Goal: Communication & Community: Participate in discussion

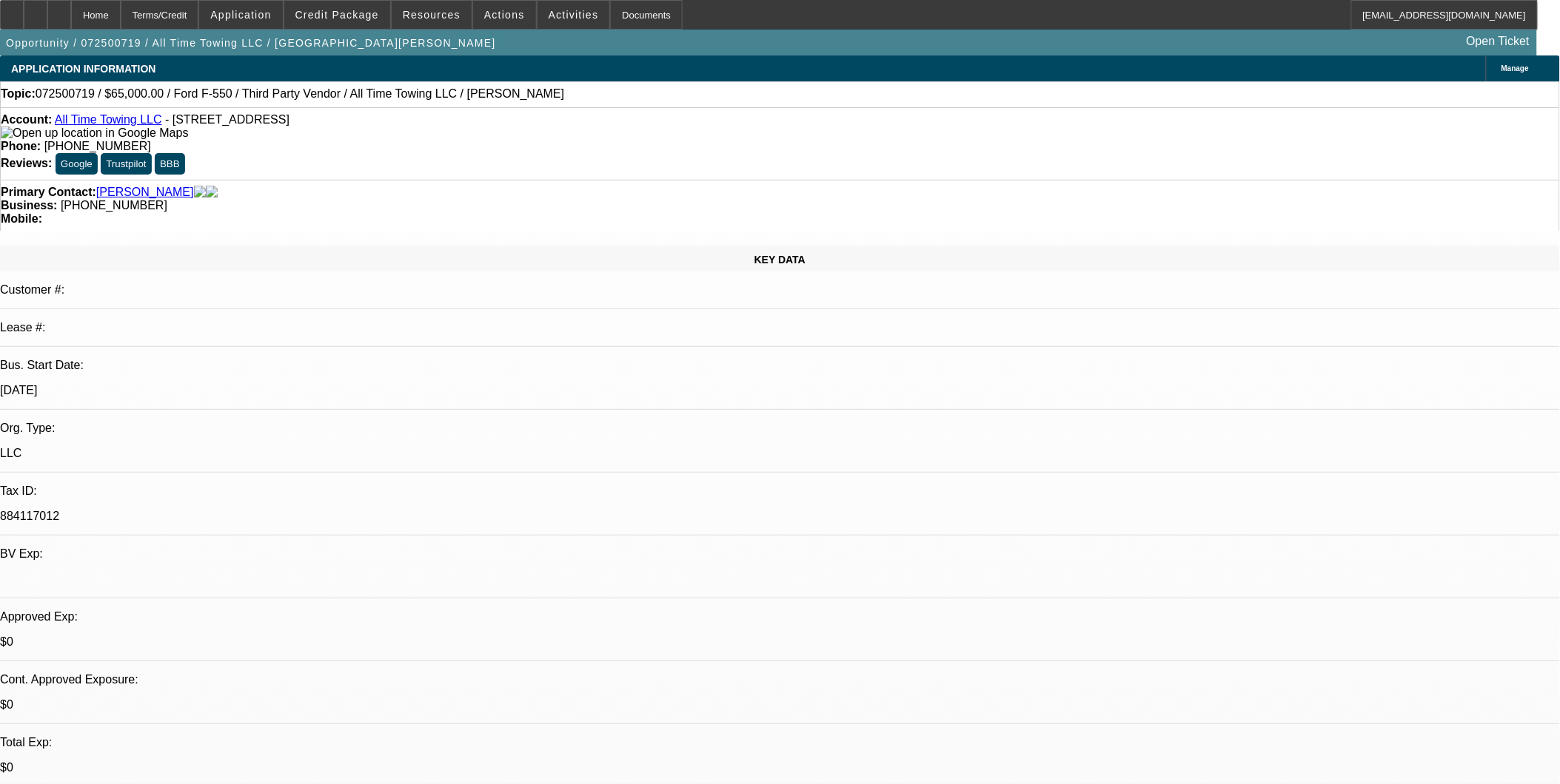
select select "0"
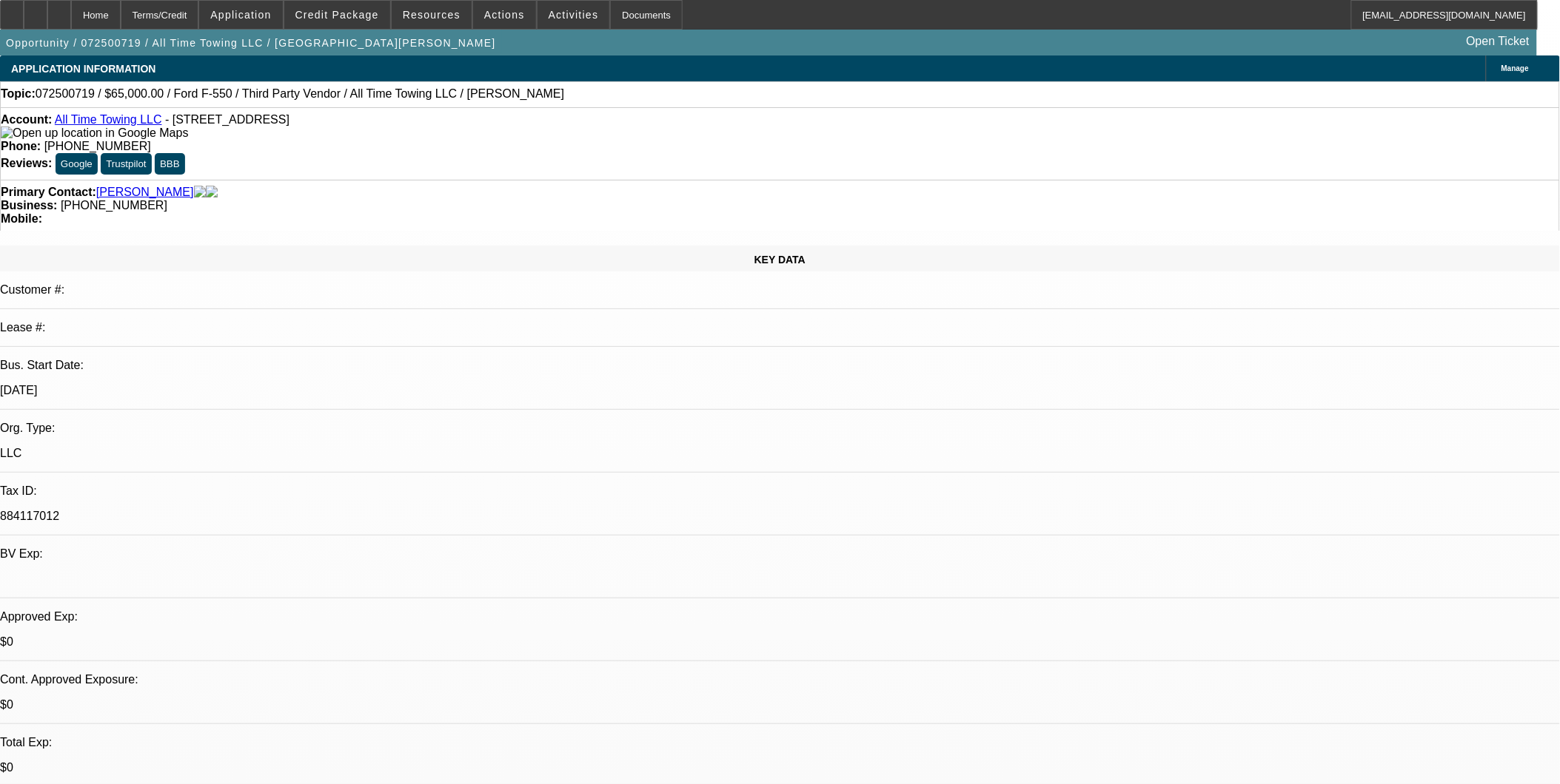
select select "0"
select select "1"
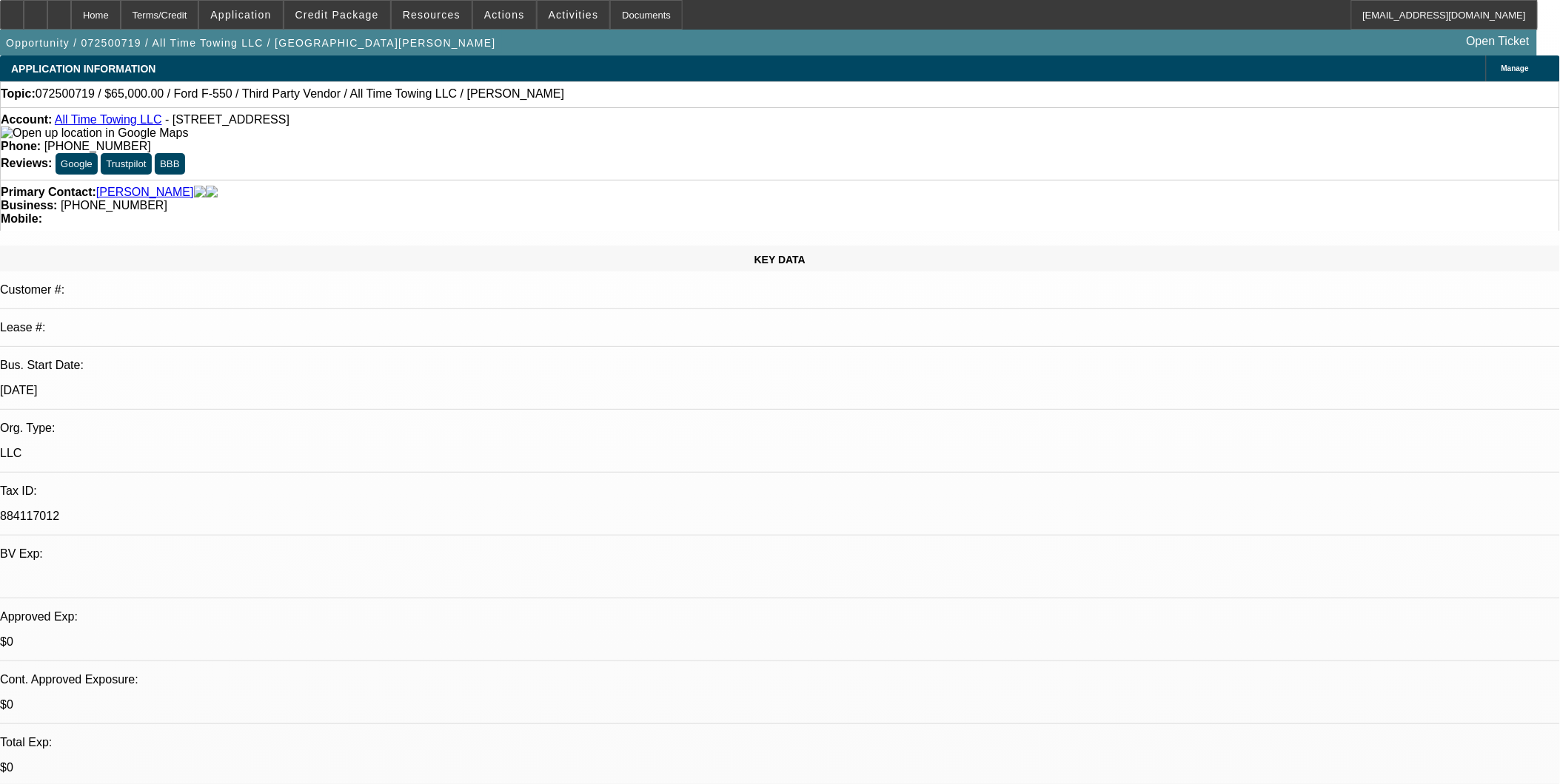
select select "3"
select select "6"
select select "1"
select select "3"
select select "6"
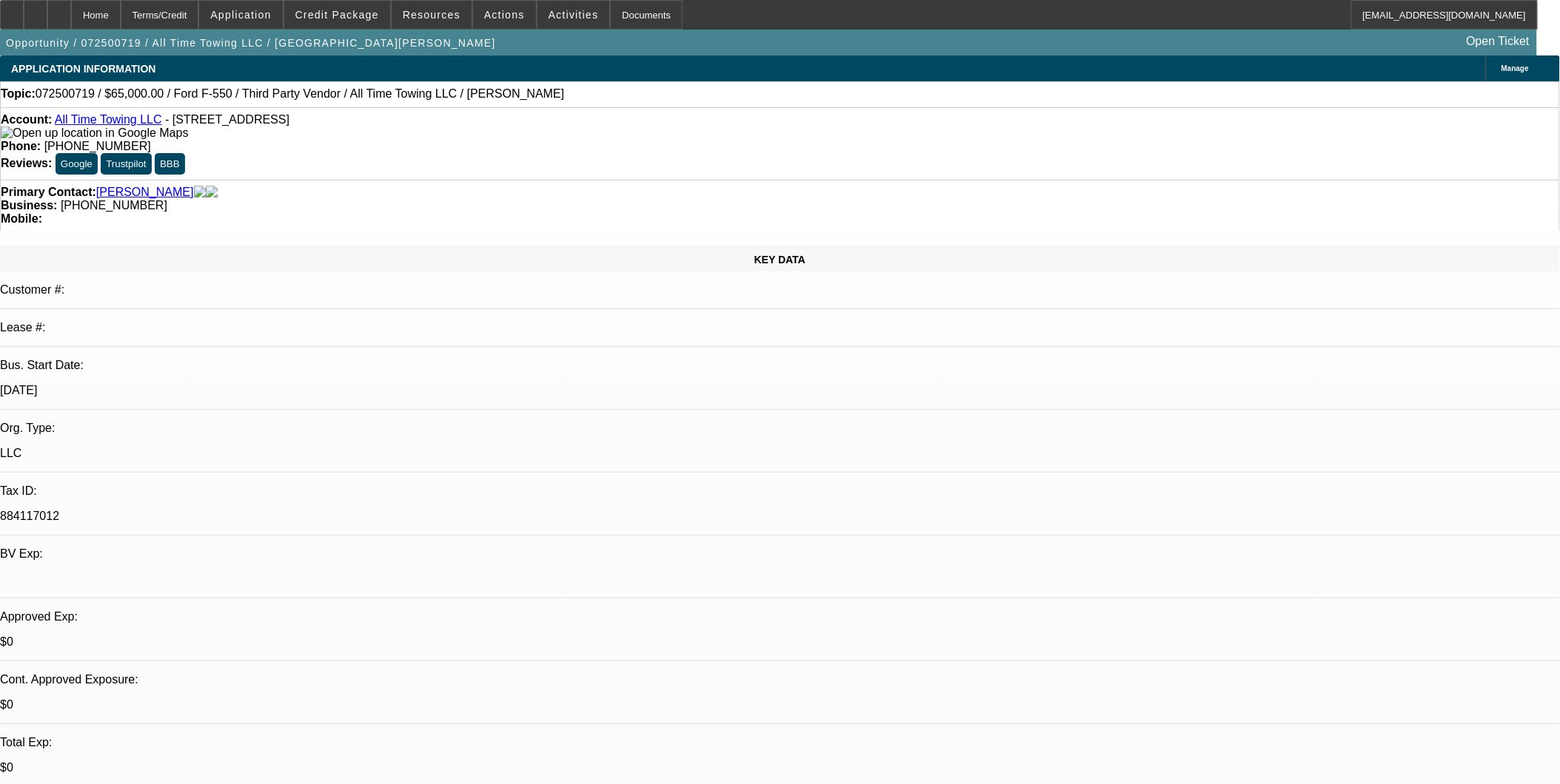
select select "1"
select select "3"
select select "6"
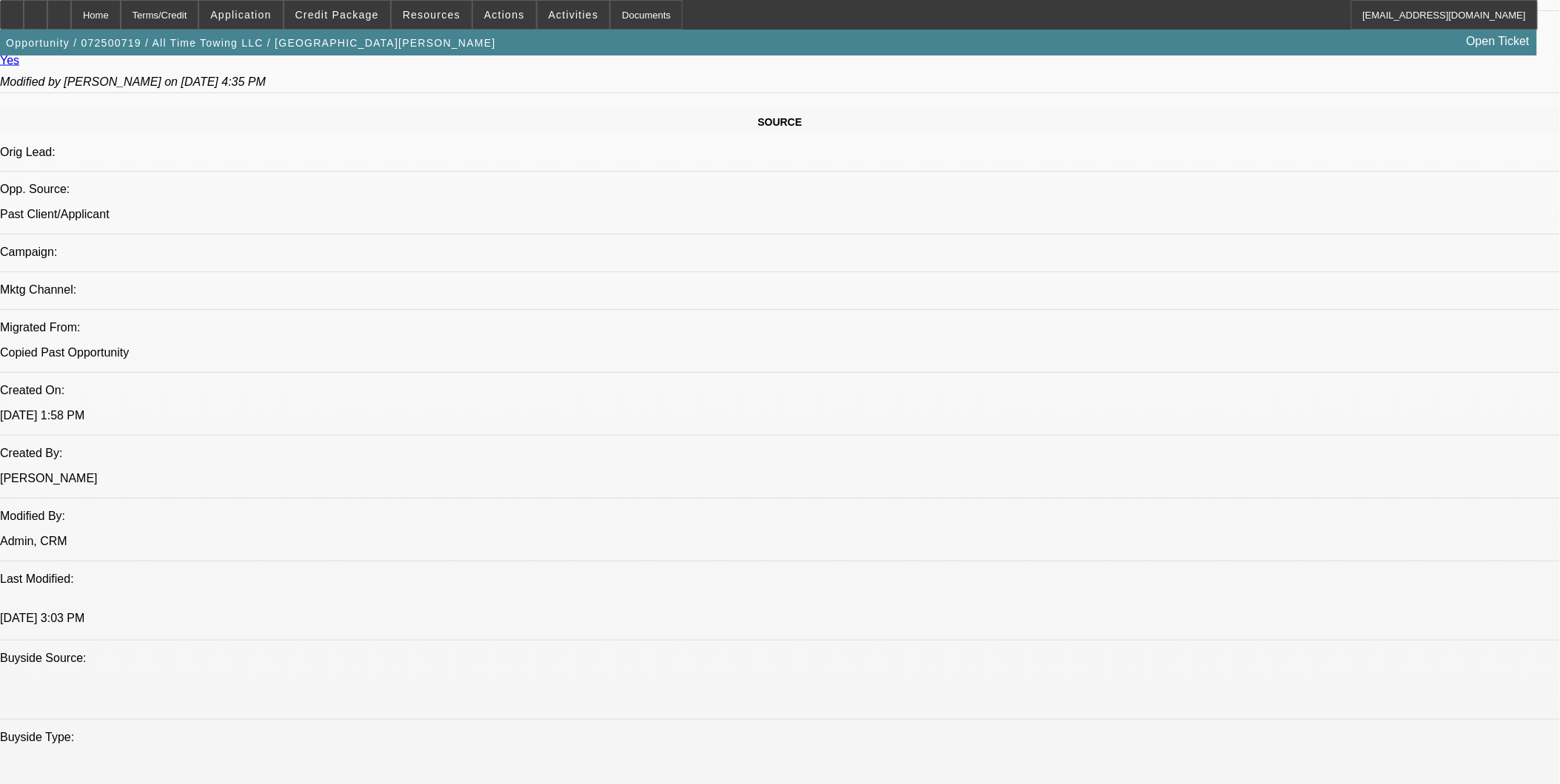
scroll to position [822, 0]
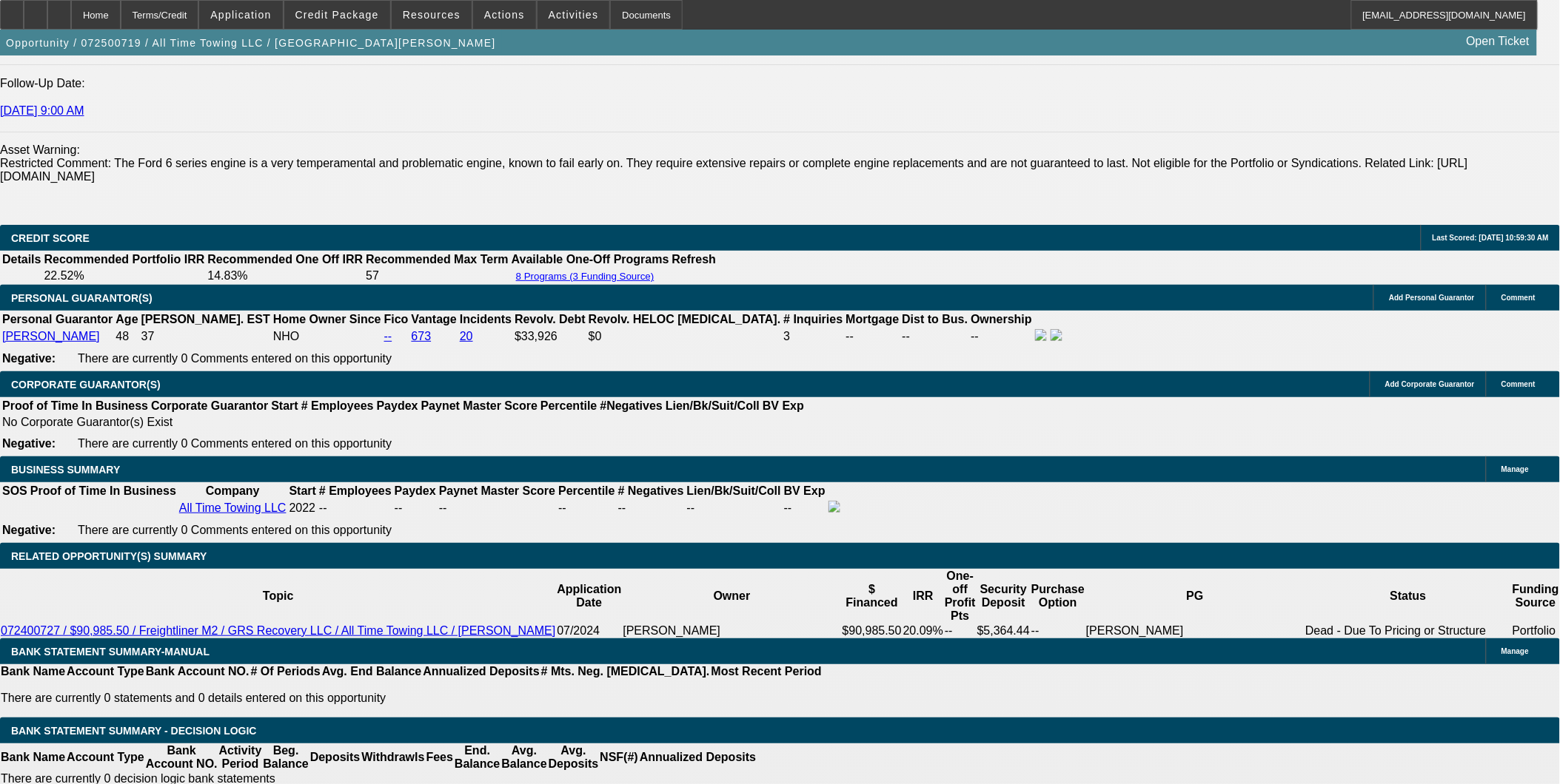
scroll to position [411, 0]
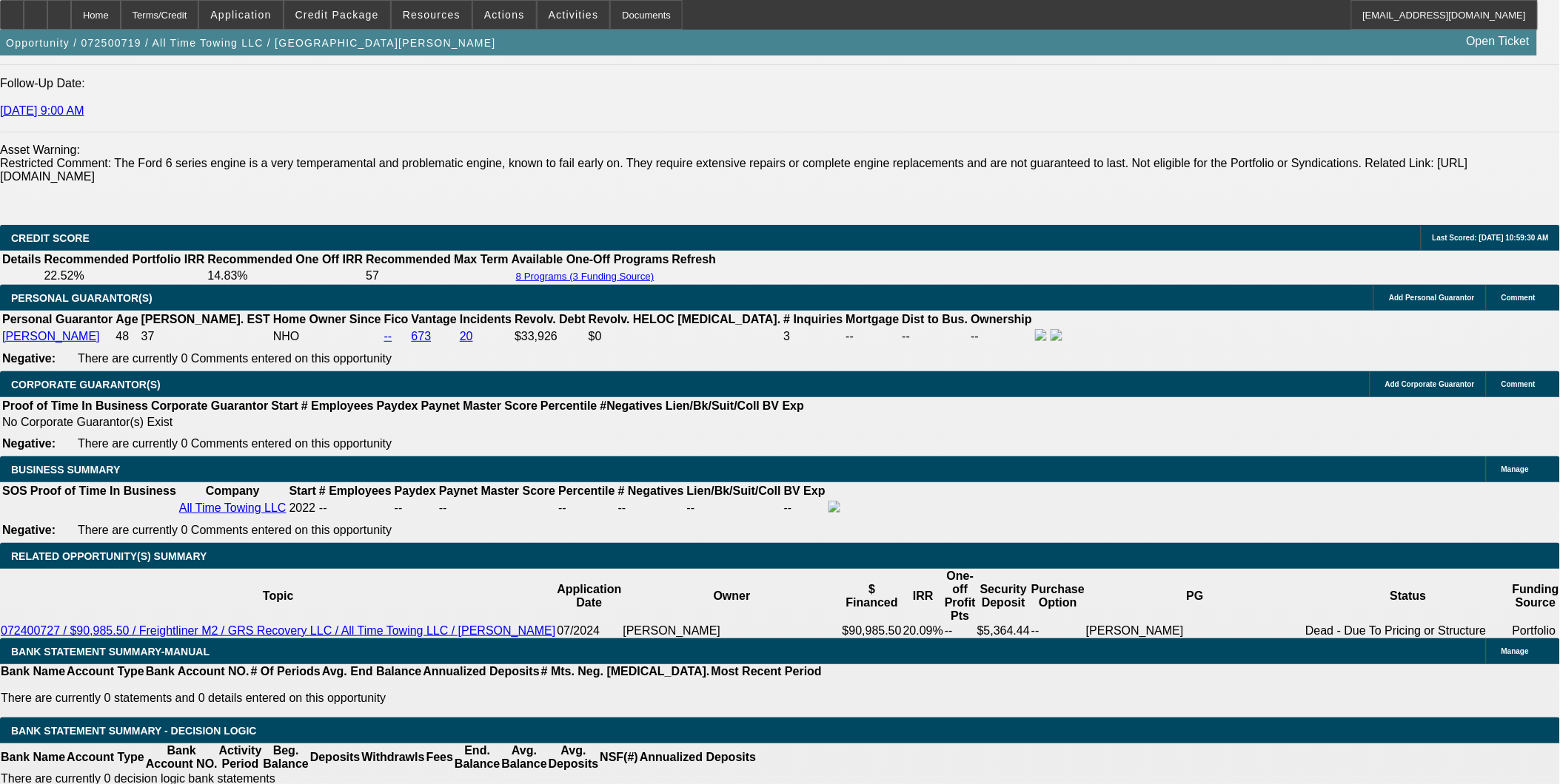
scroll to position [83, 0]
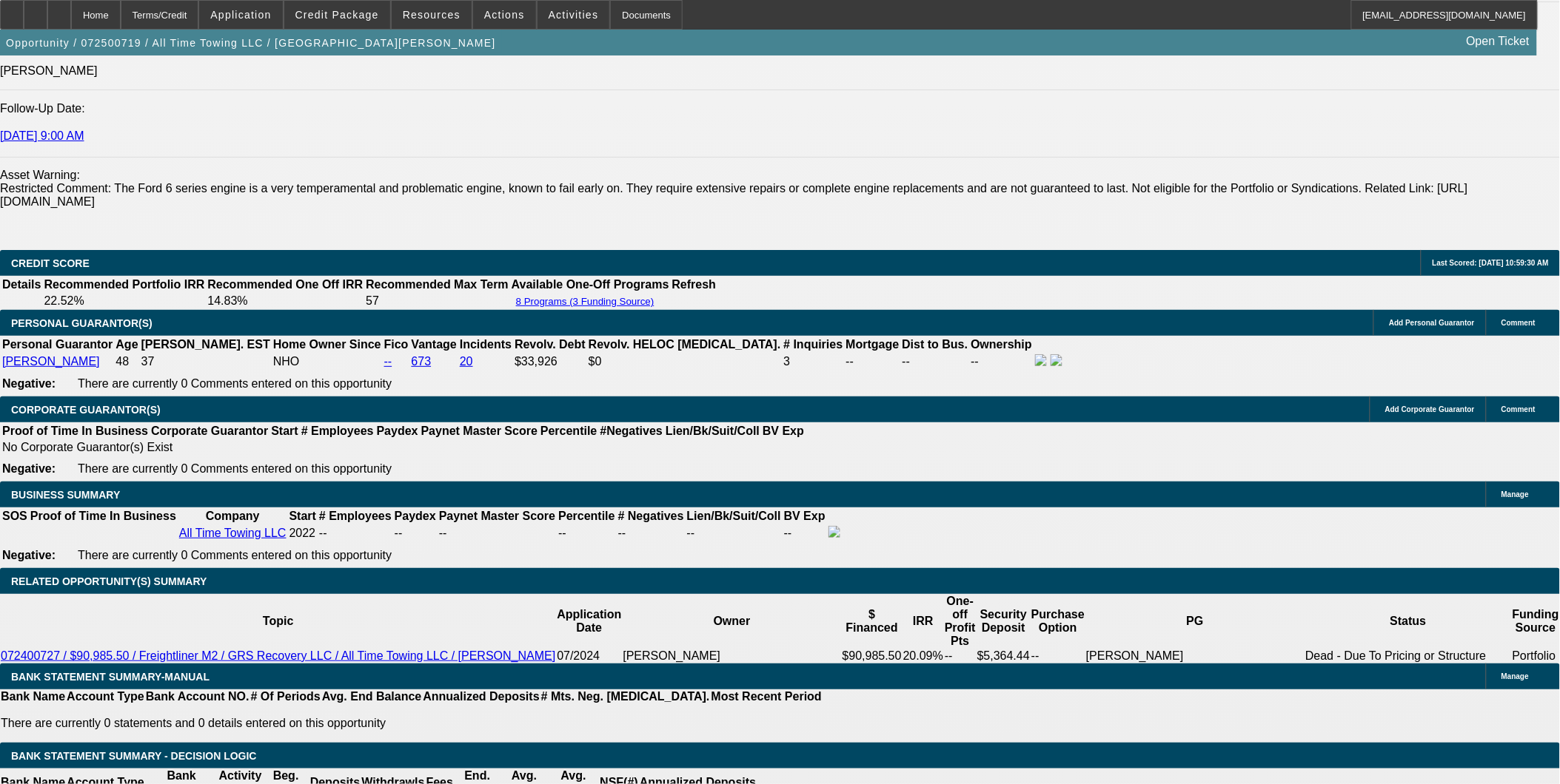
scroll to position [2137, 0]
